Goal: Information Seeking & Learning: Learn about a topic

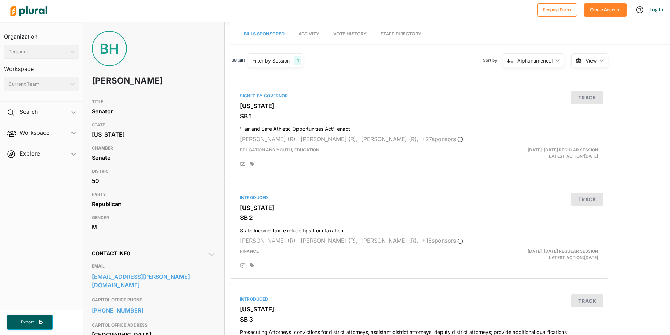
click at [132, 81] on h1 "[PERSON_NAME]" at bounding box center [129, 80] width 74 height 21
click at [309, 32] on span "Activity" at bounding box center [309, 33] width 21 height 5
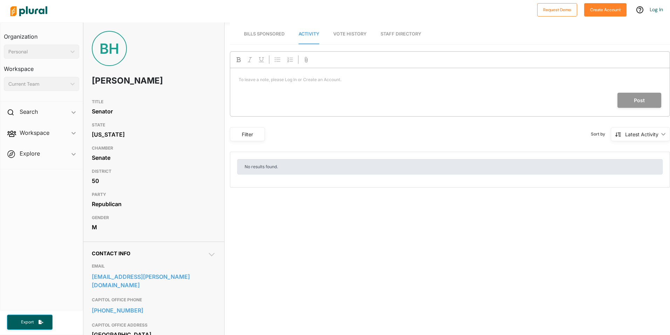
click at [350, 33] on span "Vote History" at bounding box center [349, 33] width 33 height 5
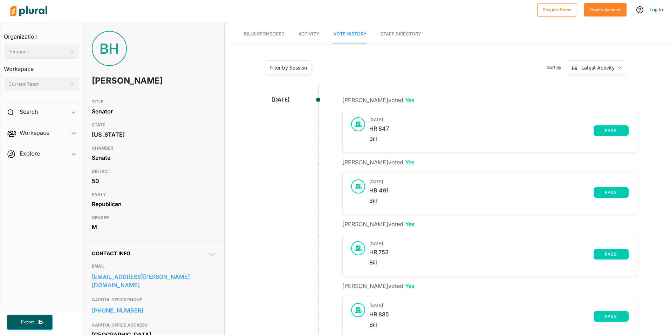
click at [400, 36] on link "Staff Directory" at bounding box center [401, 34] width 41 height 20
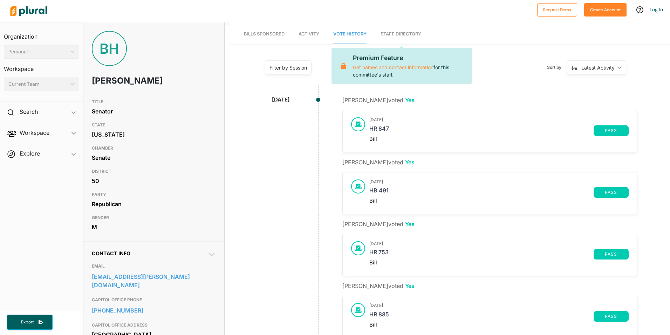
click at [349, 35] on span "Vote History" at bounding box center [349, 33] width 33 height 5
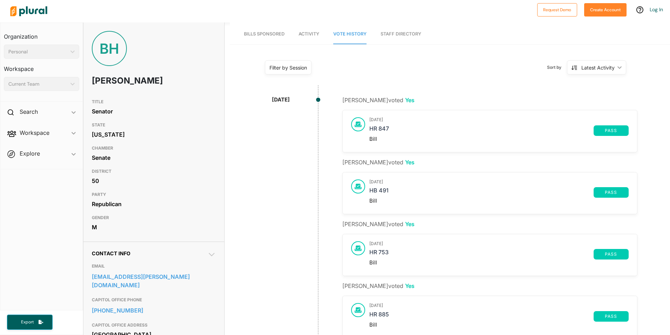
click at [312, 33] on span "Activity" at bounding box center [309, 33] width 21 height 5
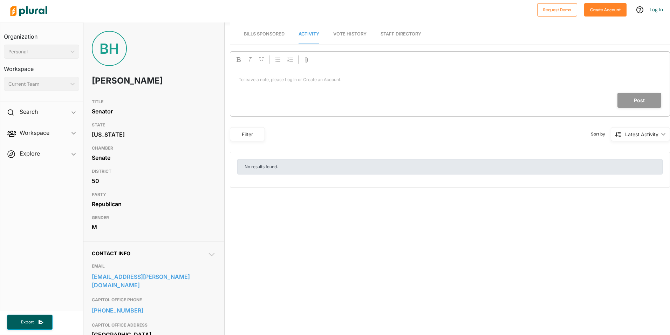
click at [267, 33] on span "Bills Sponsored" at bounding box center [264, 33] width 41 height 5
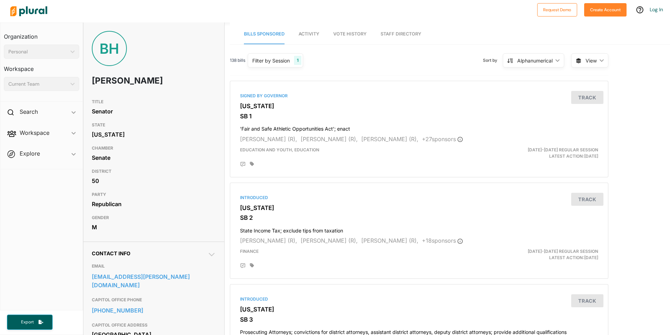
click at [74, 133] on span "Workspace ic_keyboard_arrow_down Members Bills Tags Saved Searches Activity" at bounding box center [41, 133] width 82 height 19
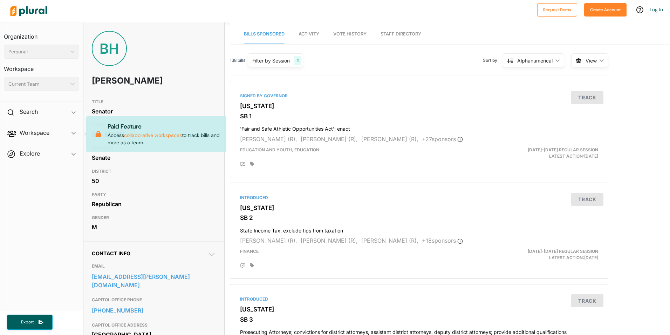
click at [72, 154] on span "Explore ic_keyboard_arrow_down Overview" at bounding box center [41, 154] width 82 height 19
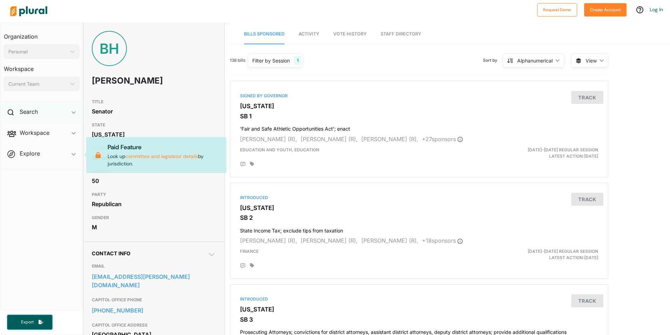
click at [73, 113] on icon "ic_keyboard_arrow_down" at bounding box center [74, 112] width 4 height 3
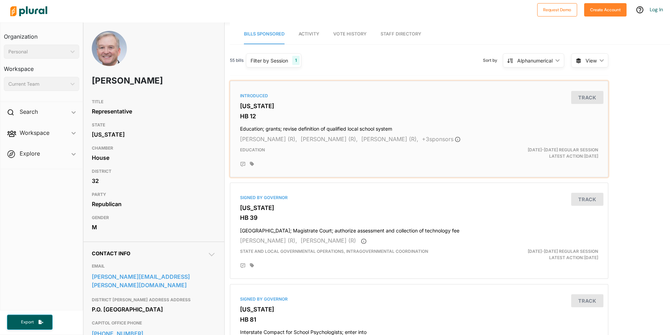
click at [565, 153] on div "2025-2026 Regular Session Latest Action: April 4, 2025" at bounding box center [542, 153] width 123 height 13
drag, startPoint x: 141, startPoint y: 79, endPoint x: 90, endPoint y: 75, distance: 50.6
click at [90, 75] on div "Chris Erwin" at bounding box center [153, 63] width 141 height 65
drag, startPoint x: 90, startPoint y: 75, endPoint x: 106, endPoint y: 80, distance: 16.9
copy h1 "Chris Erwin"
